Goal: Check status: Check status

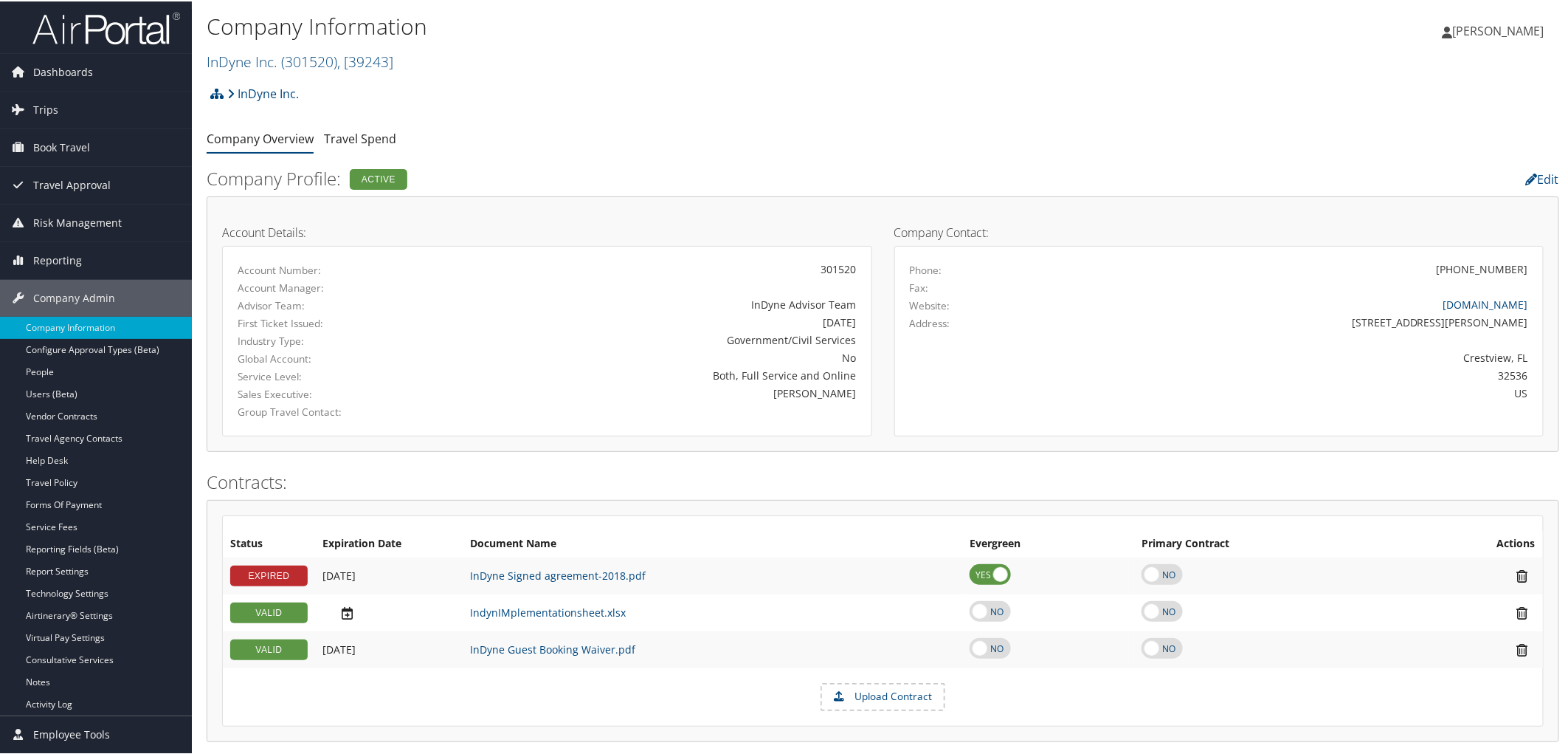
click at [625, 108] on div "InDyne Inc. Account Structure InDyne Inc. (301520) ACTIVE Create Child RT&T ART…" at bounding box center [883, 98] width 1353 height 40
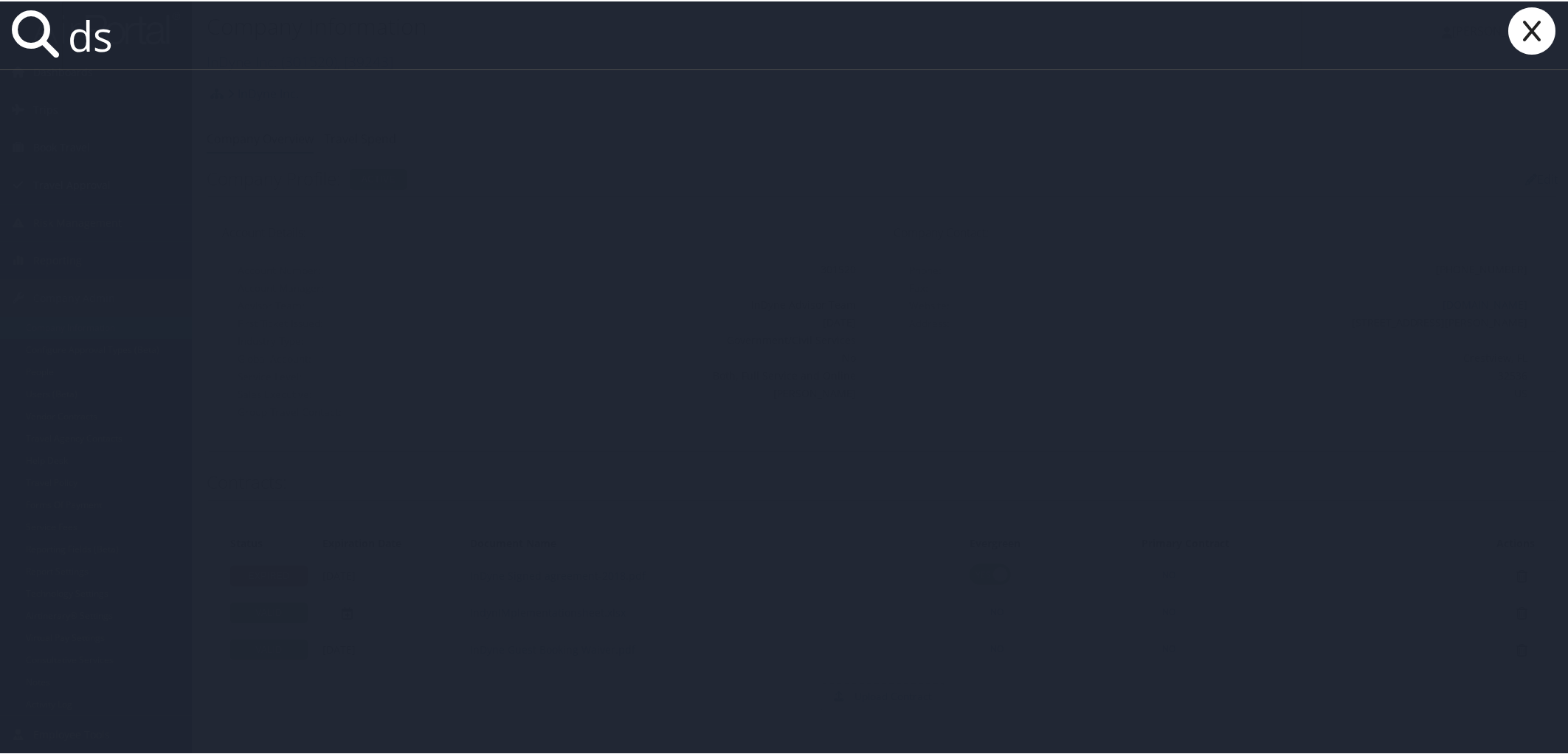
type input "d"
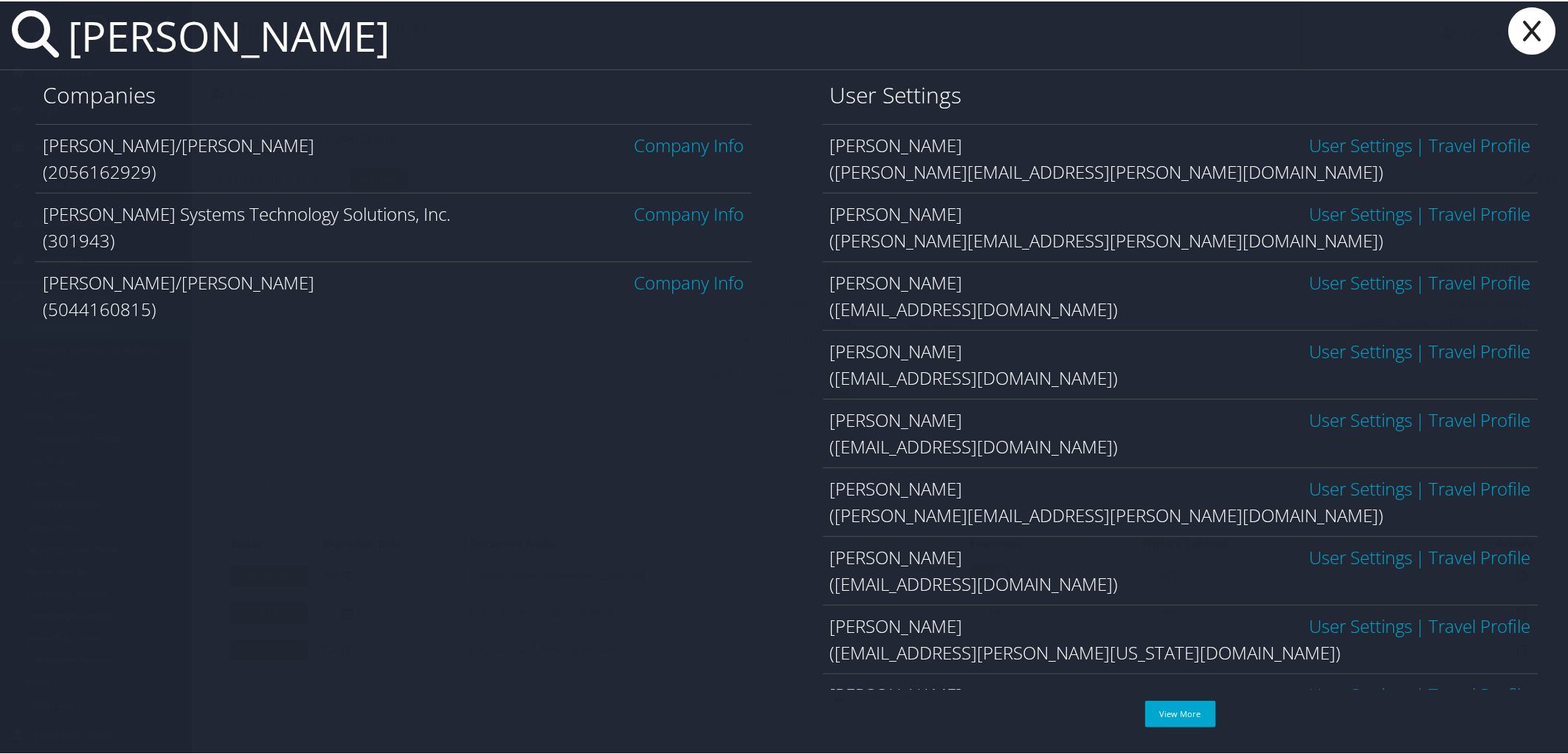
type input "sabel"
click at [711, 209] on link "Company Info" at bounding box center [690, 211] width 110 height 24
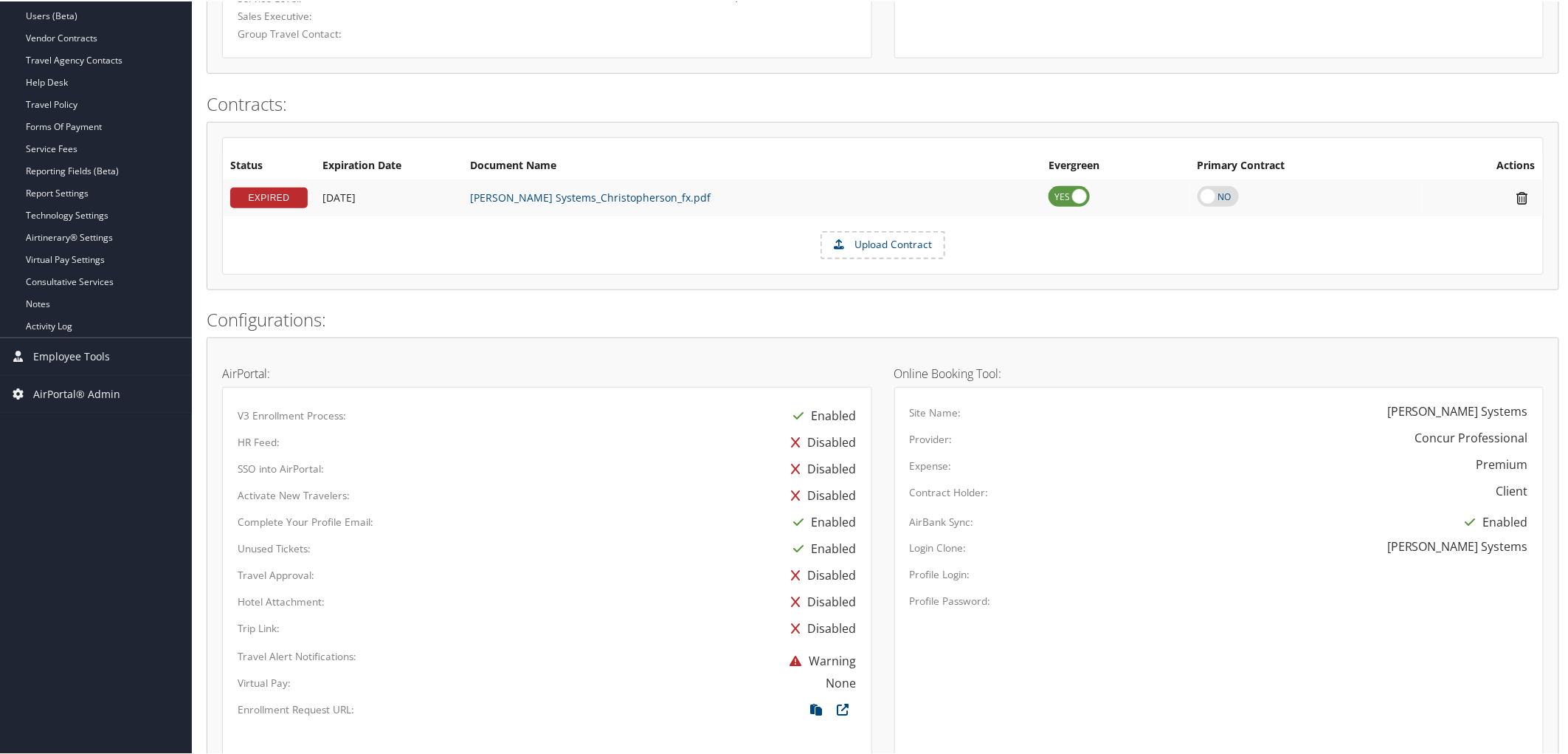
scroll to position [253, 0]
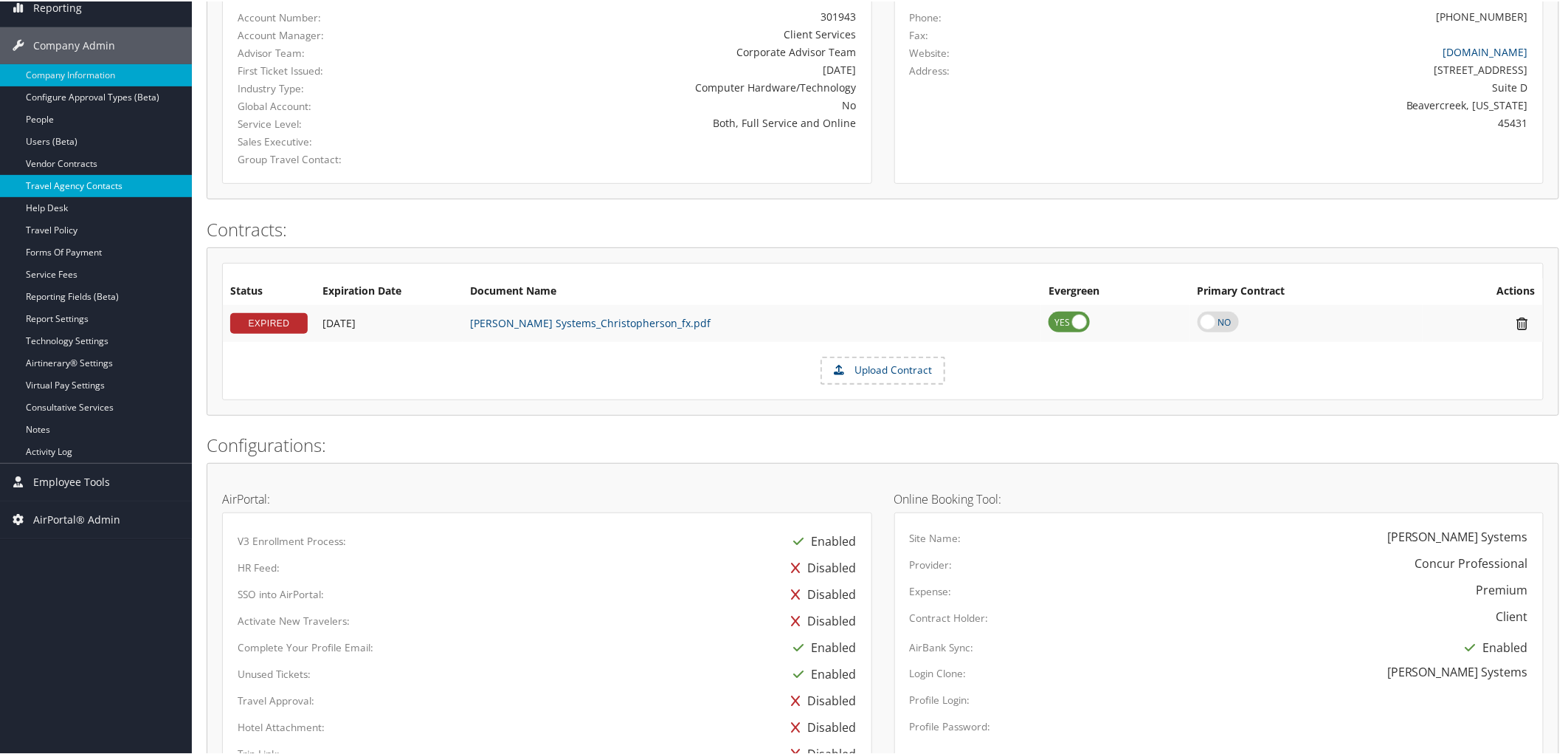
click at [101, 188] on link "Travel Agency Contacts" at bounding box center [96, 184] width 192 height 22
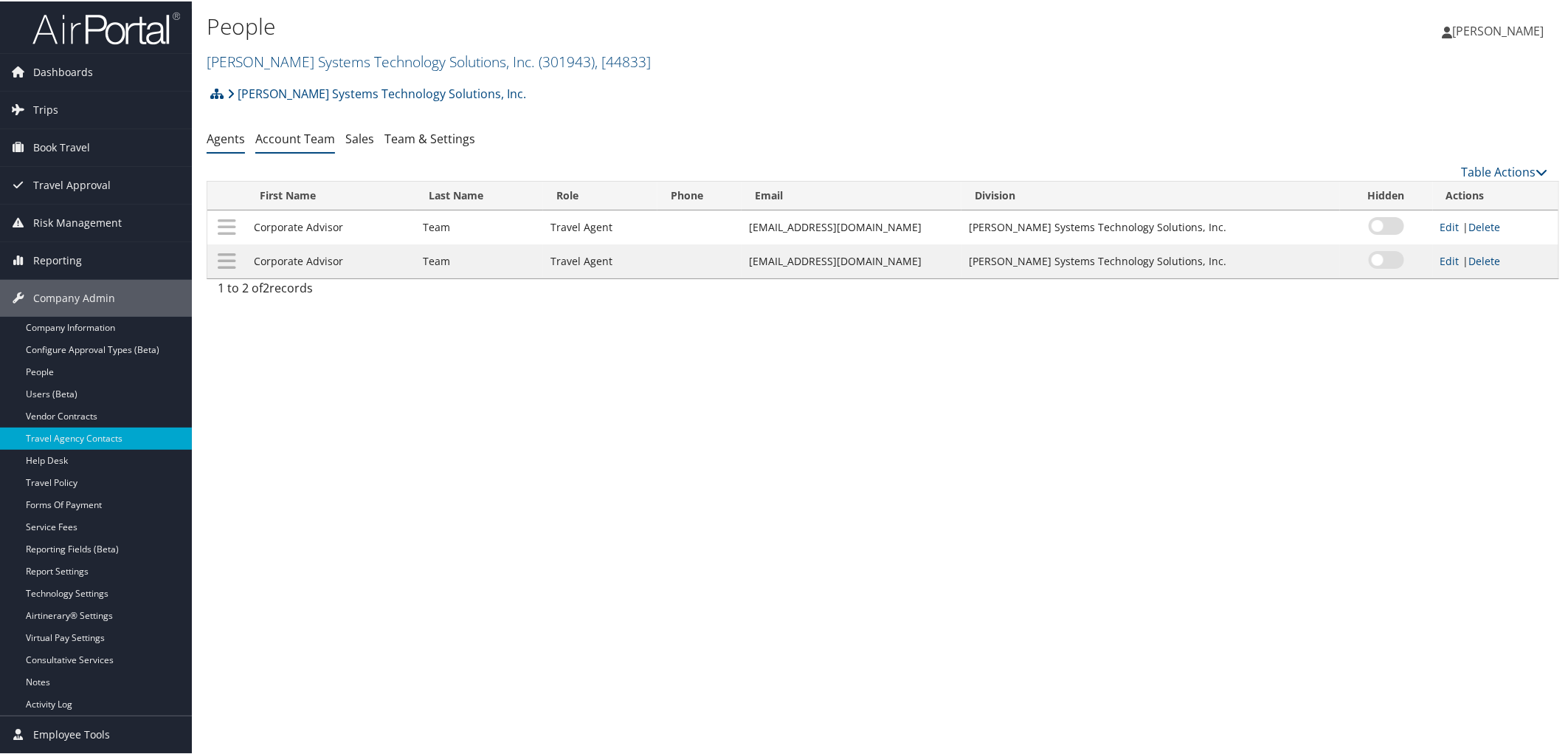
click at [316, 134] on link "Account Team" at bounding box center [295, 137] width 79 height 16
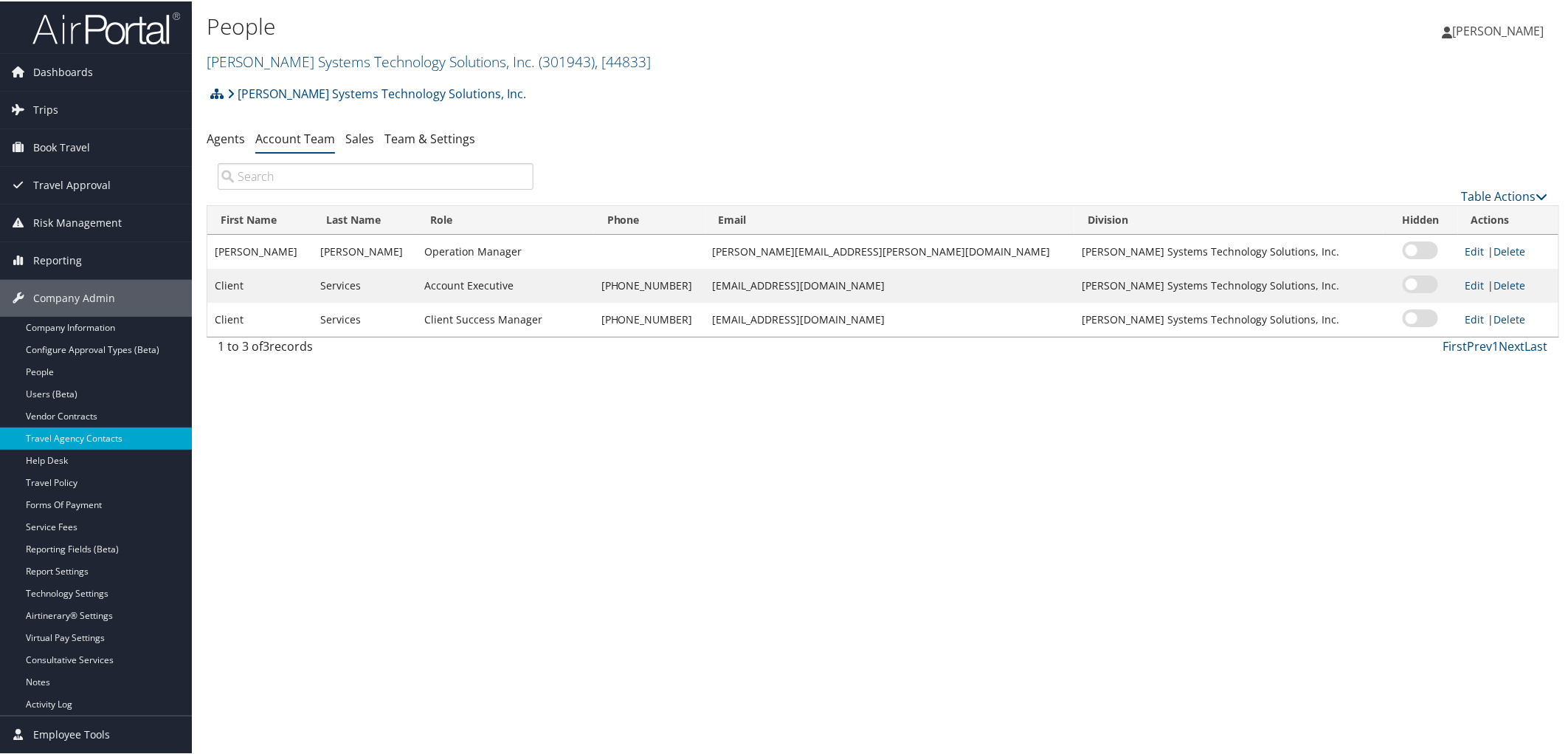
click at [623, 131] on ul "Agents Account Team Sales Team & Settings" at bounding box center [883, 138] width 1353 height 27
drag, startPoint x: 465, startPoint y: 93, endPoint x: 237, endPoint y: 101, distance: 228.1
click at [237, 101] on div "Sabel Systems Technology Solutions, Inc. Account Structure Sabel Systems Techno…" at bounding box center [883, 98] width 1353 height 40
copy link "Sabel Systems Technology Solutions, Inc."
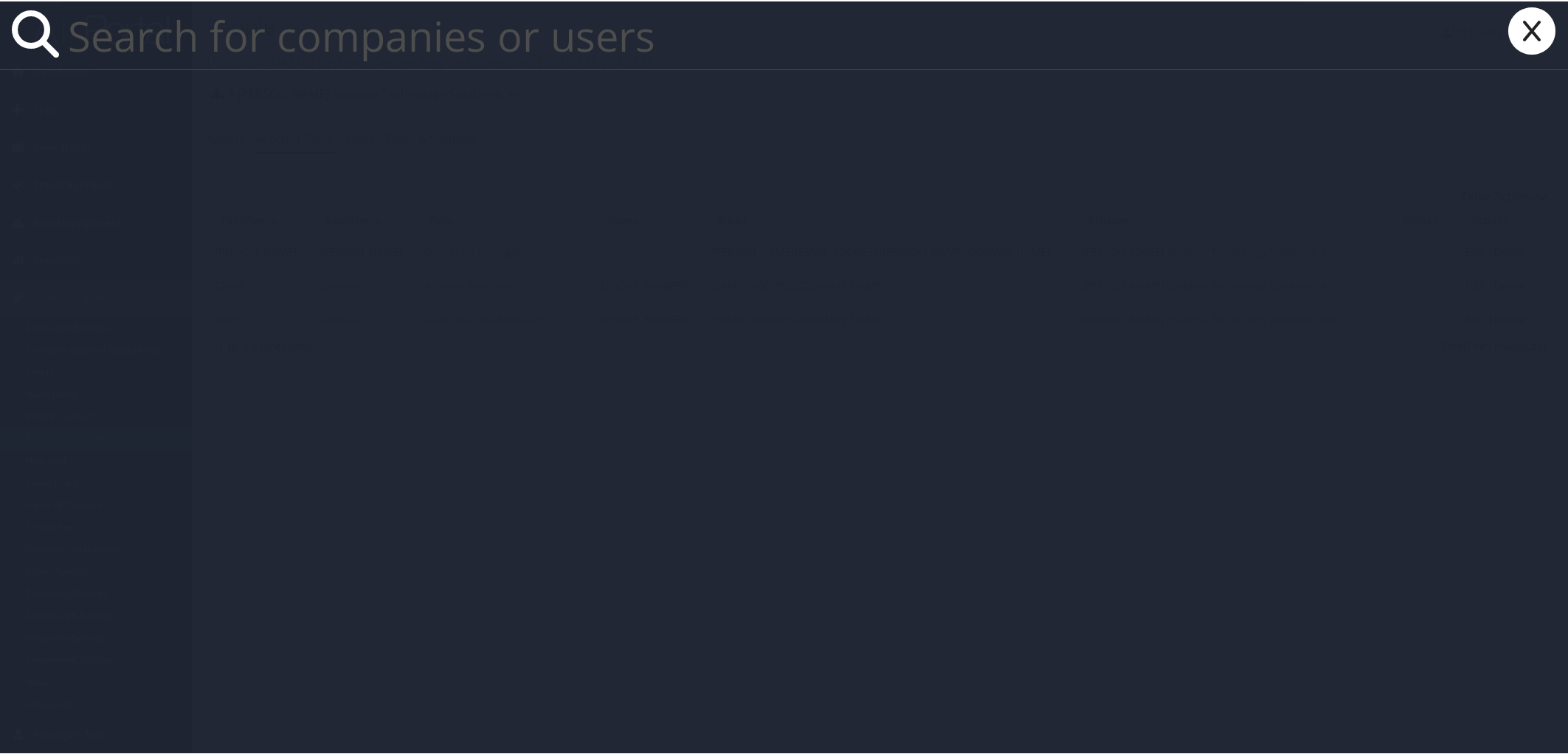
type input "z"
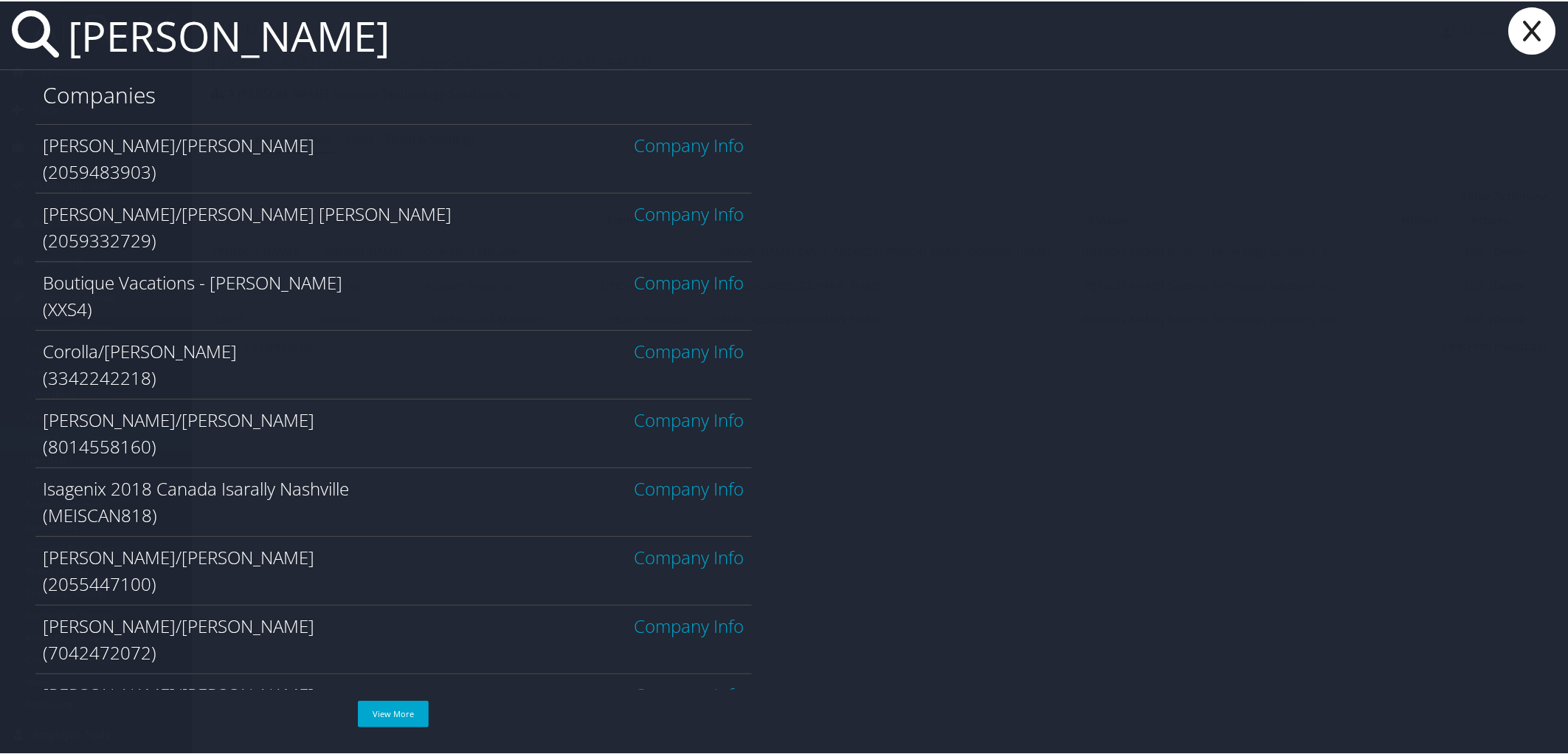
type input "sara parker"
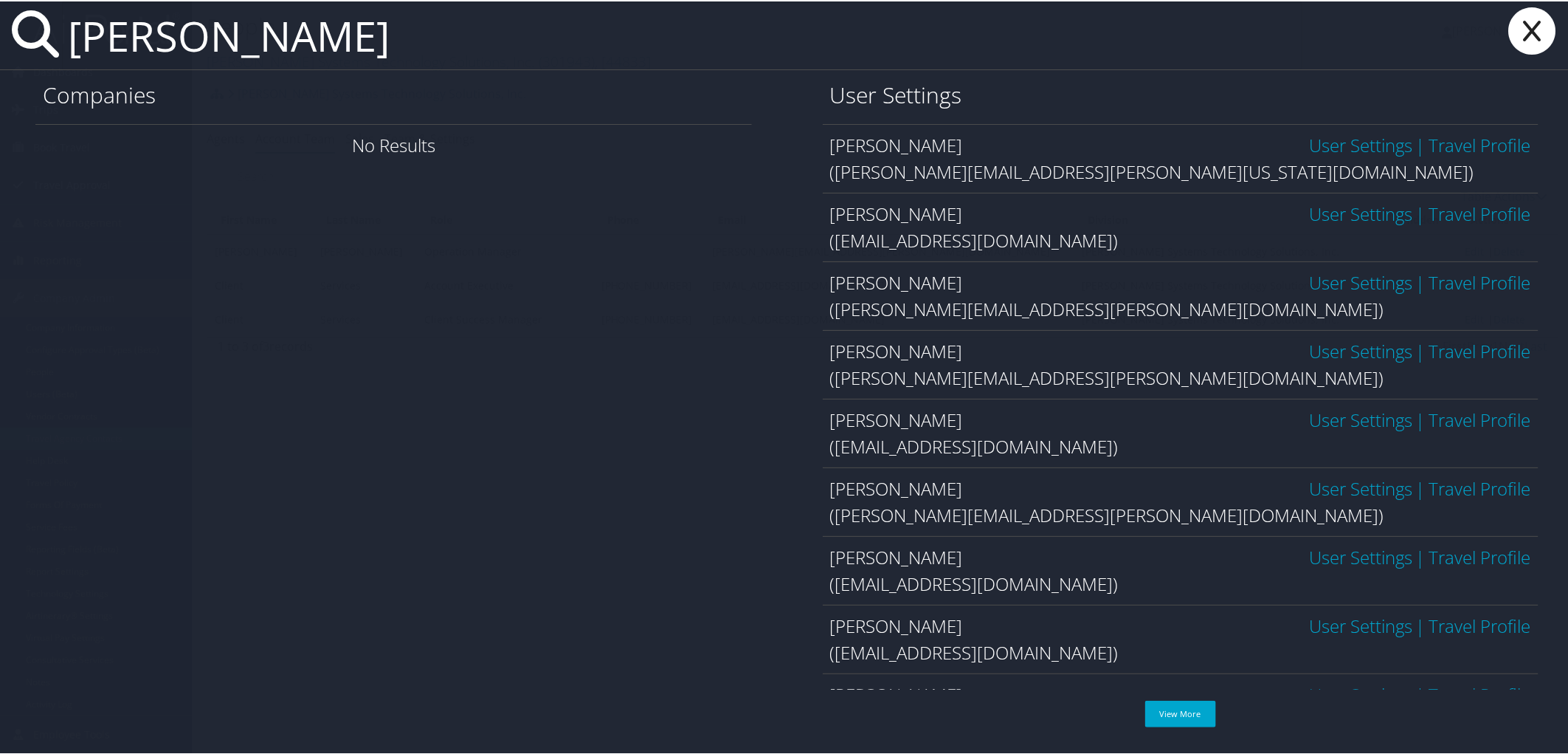
click at [1359, 223] on link "User Settings" at bounding box center [1361, 211] width 103 height 24
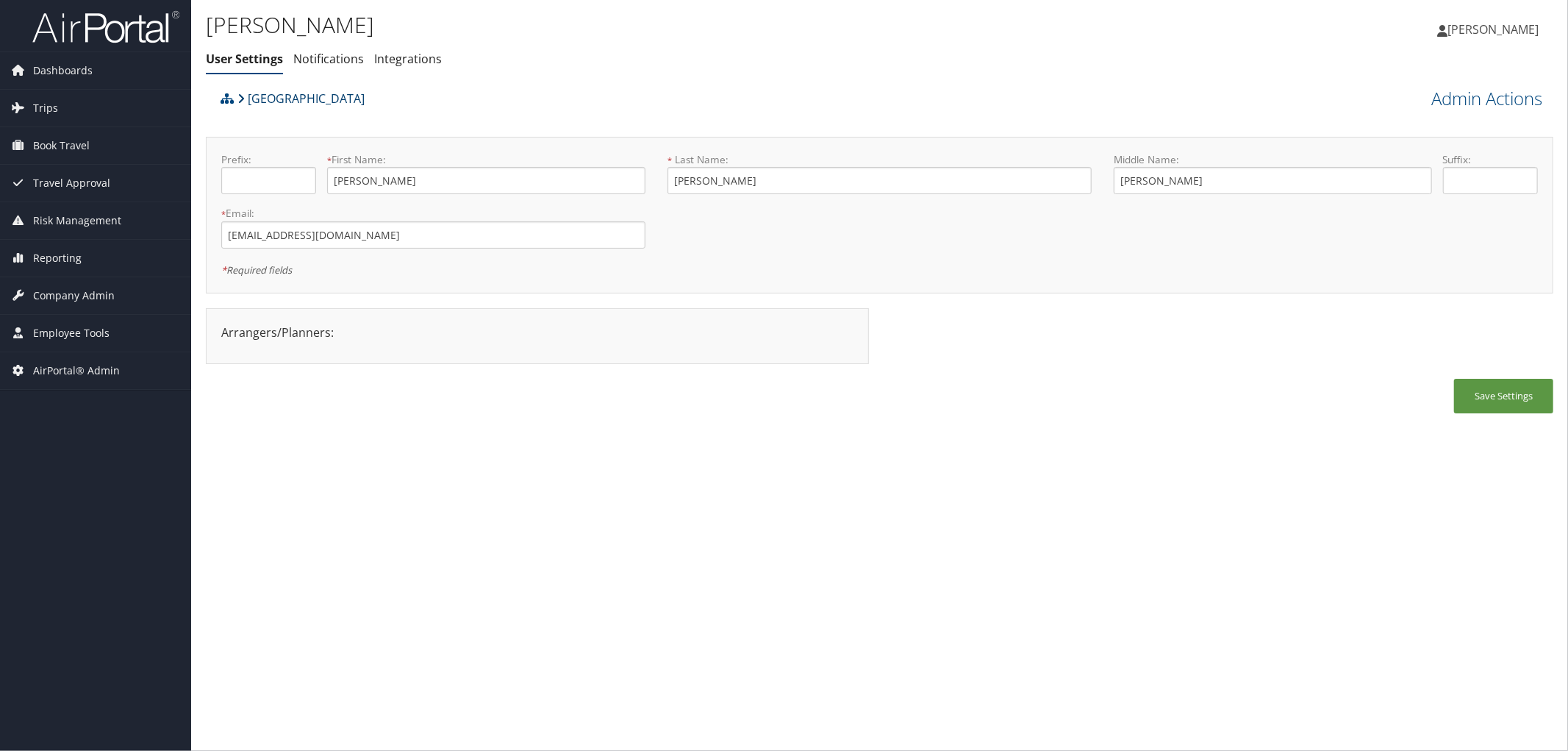
click at [316, 92] on link "Abilene Christian University" at bounding box center [300, 98] width 127 height 30
click at [41, 108] on span "Trips" at bounding box center [46, 108] width 25 height 37
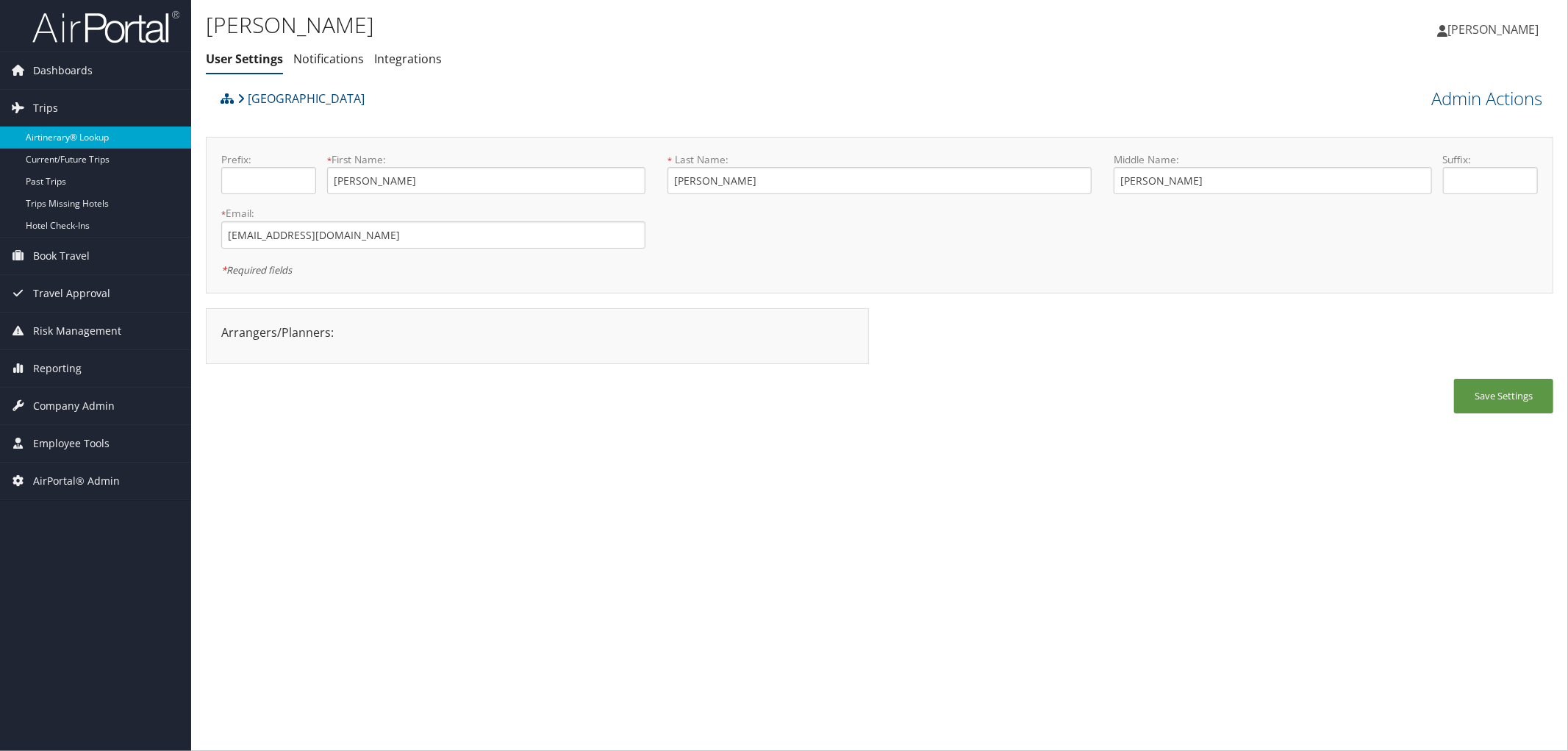
click at [55, 140] on link "Airtinerary® Lookup" at bounding box center [95, 137] width 191 height 22
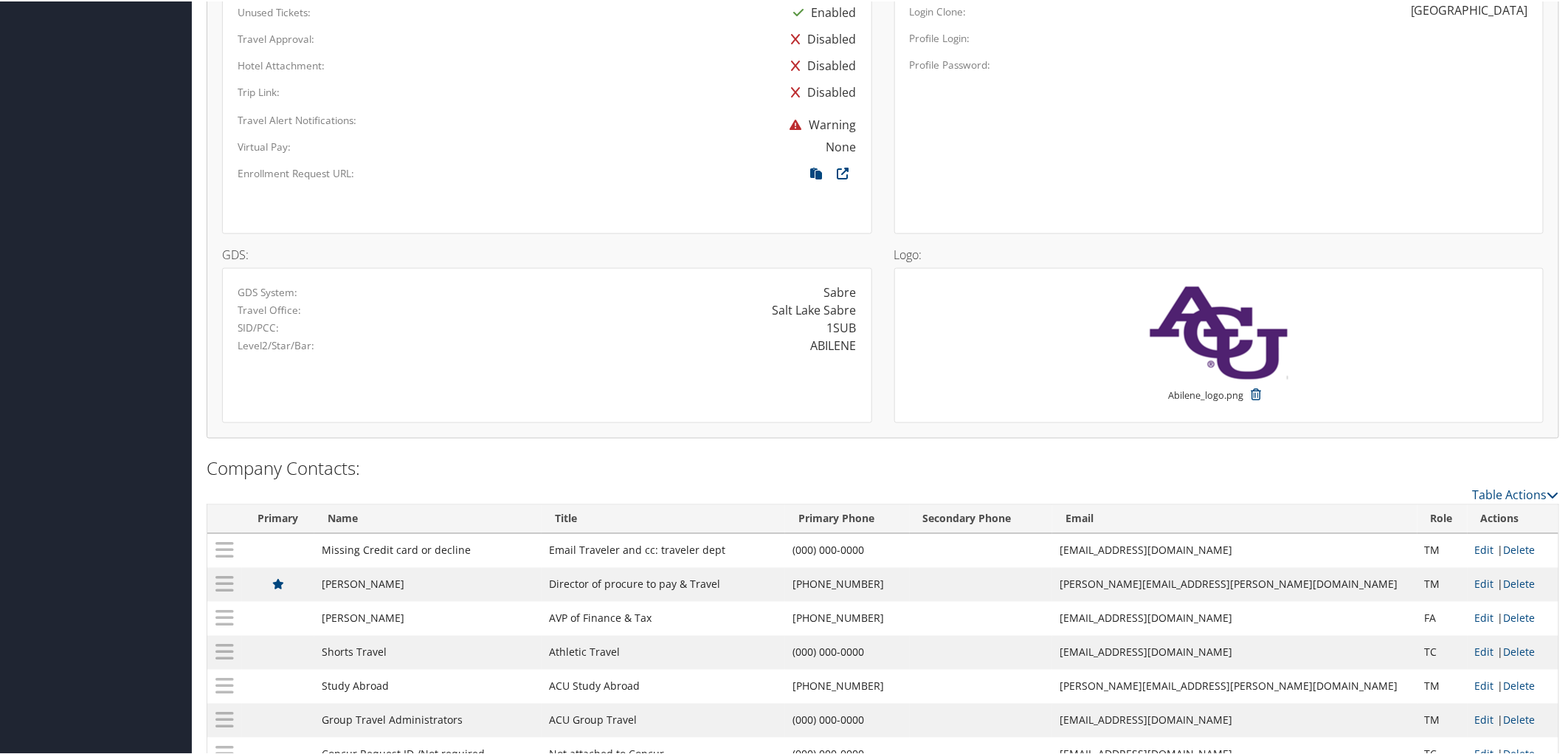
scroll to position [962, 0]
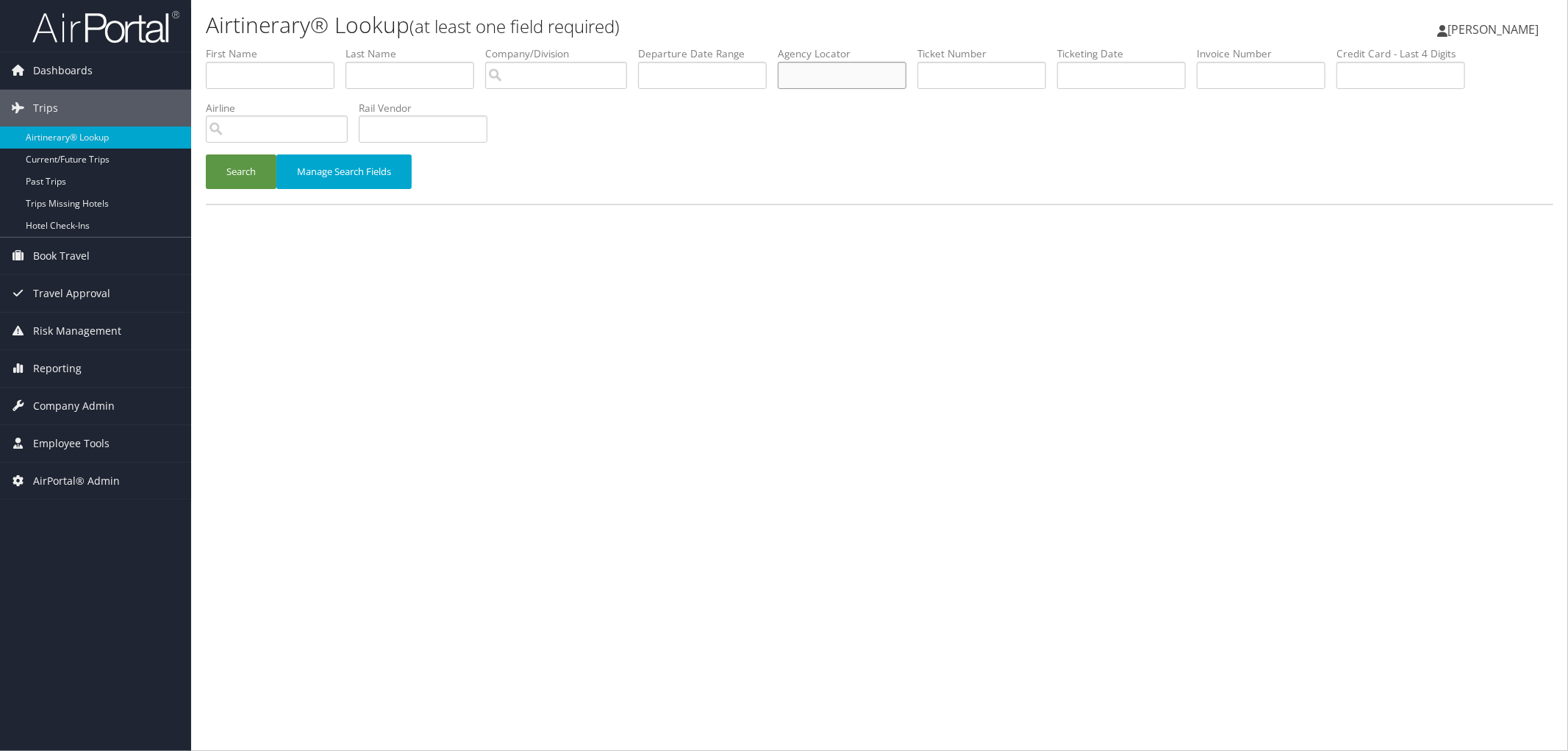
click at [906, 78] on input "text" at bounding box center [841, 75] width 129 height 28
type input "sualep"
click at [206, 154] on button "Search" at bounding box center [241, 172] width 70 height 34
